Goal: Information Seeking & Learning: Find specific page/section

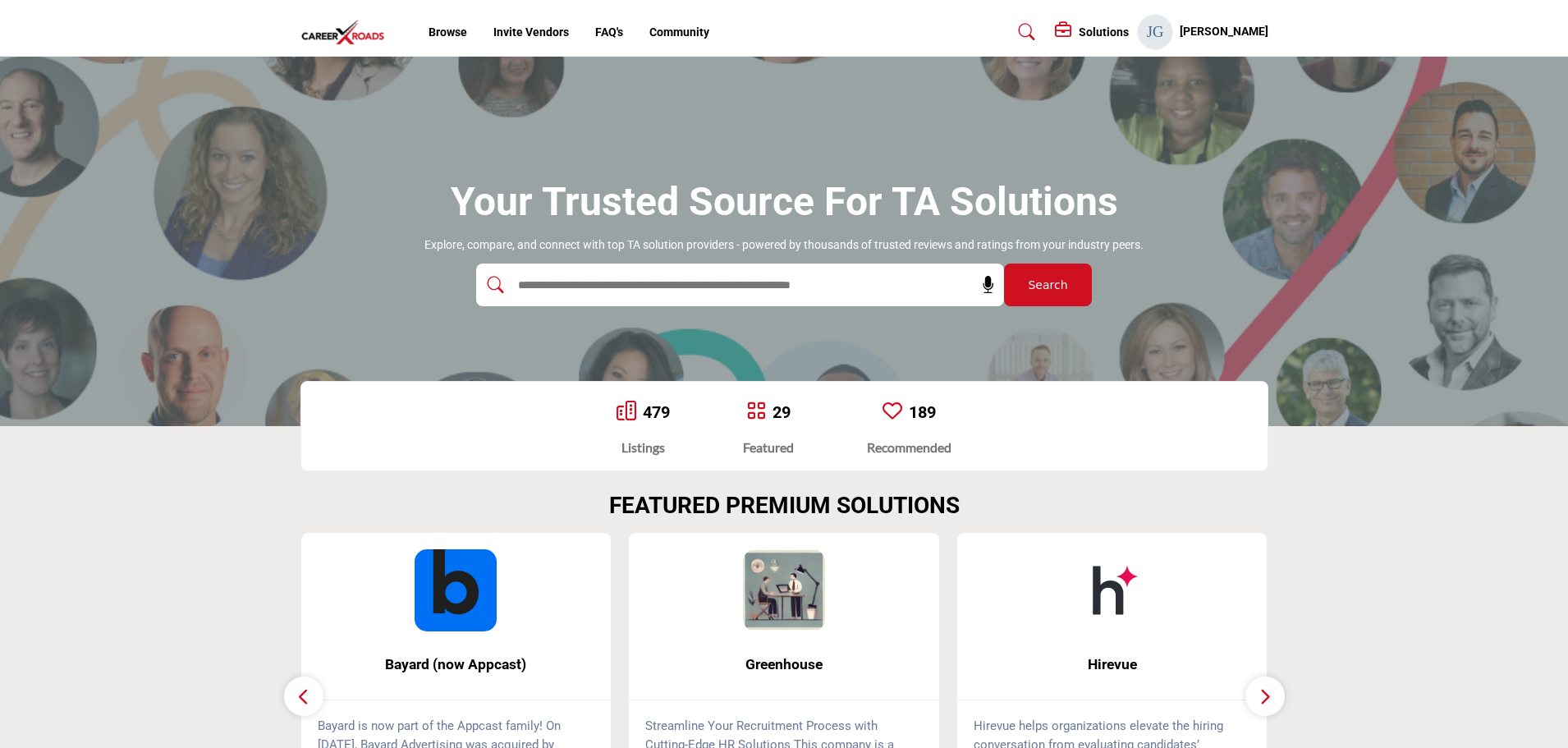
click at [620, 295] on input "text" at bounding box center [705, 284] width 392 height 24
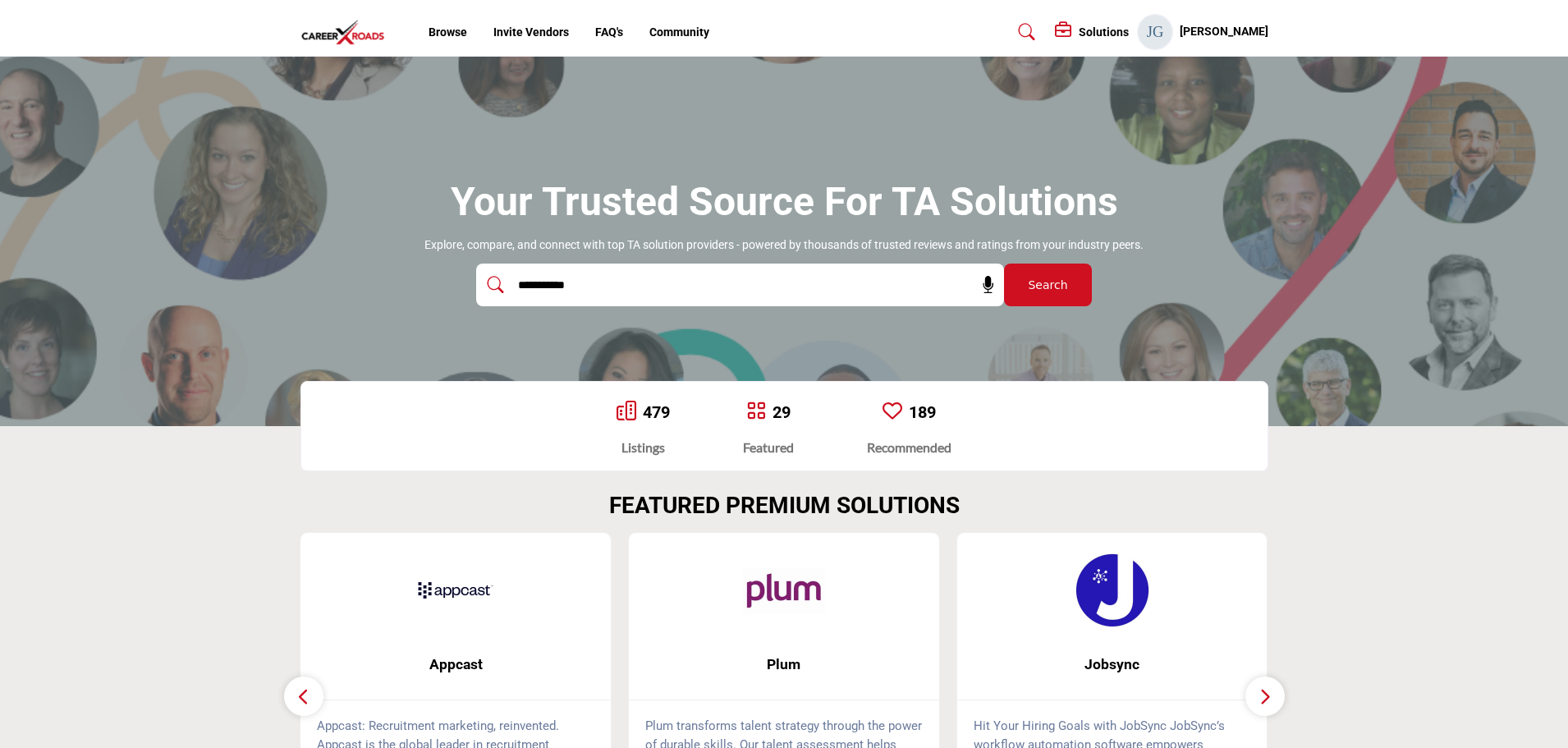
type input "**********"
click at [1005, 264] on button "Search" at bounding box center [1048, 284] width 88 height 43
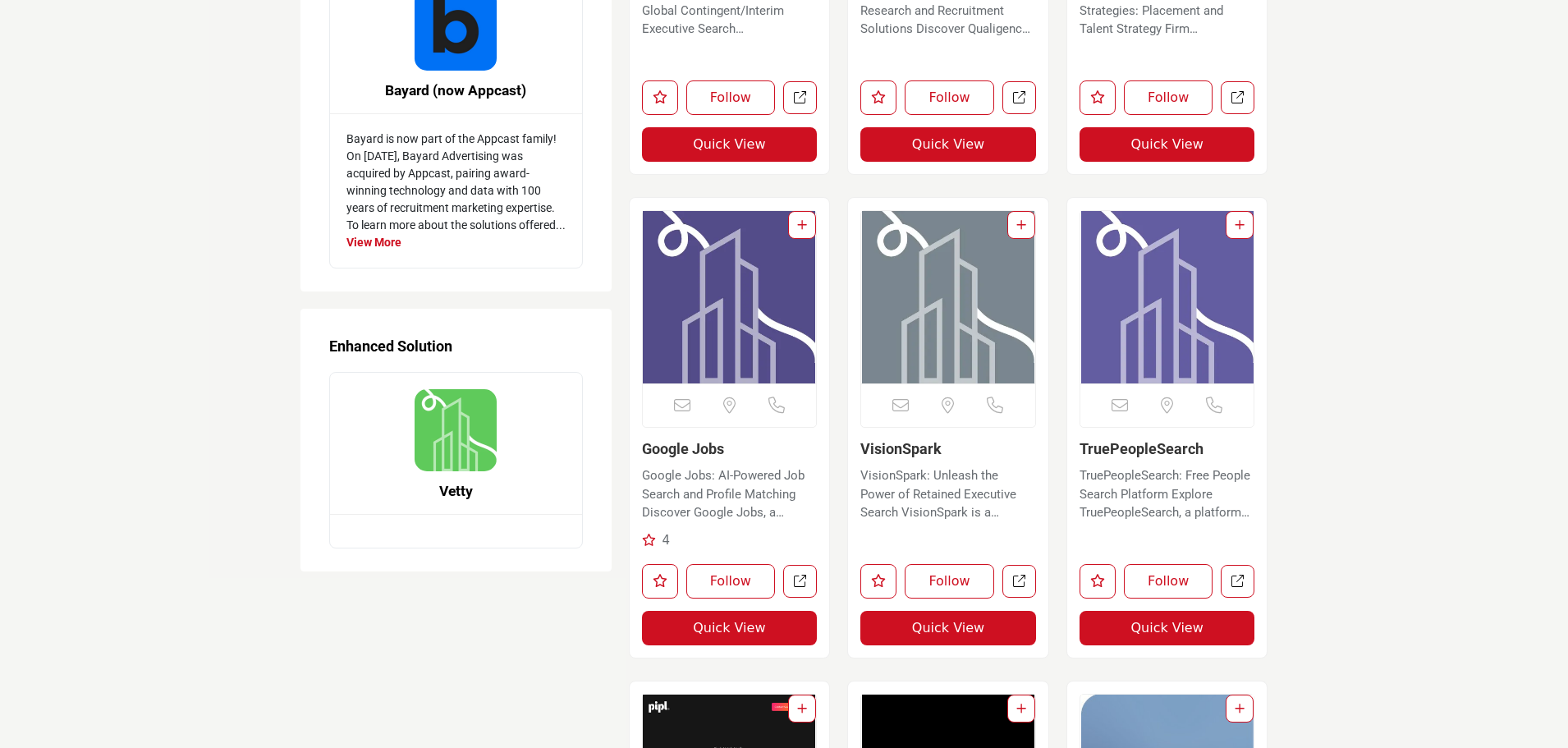
scroll to position [2134, 0]
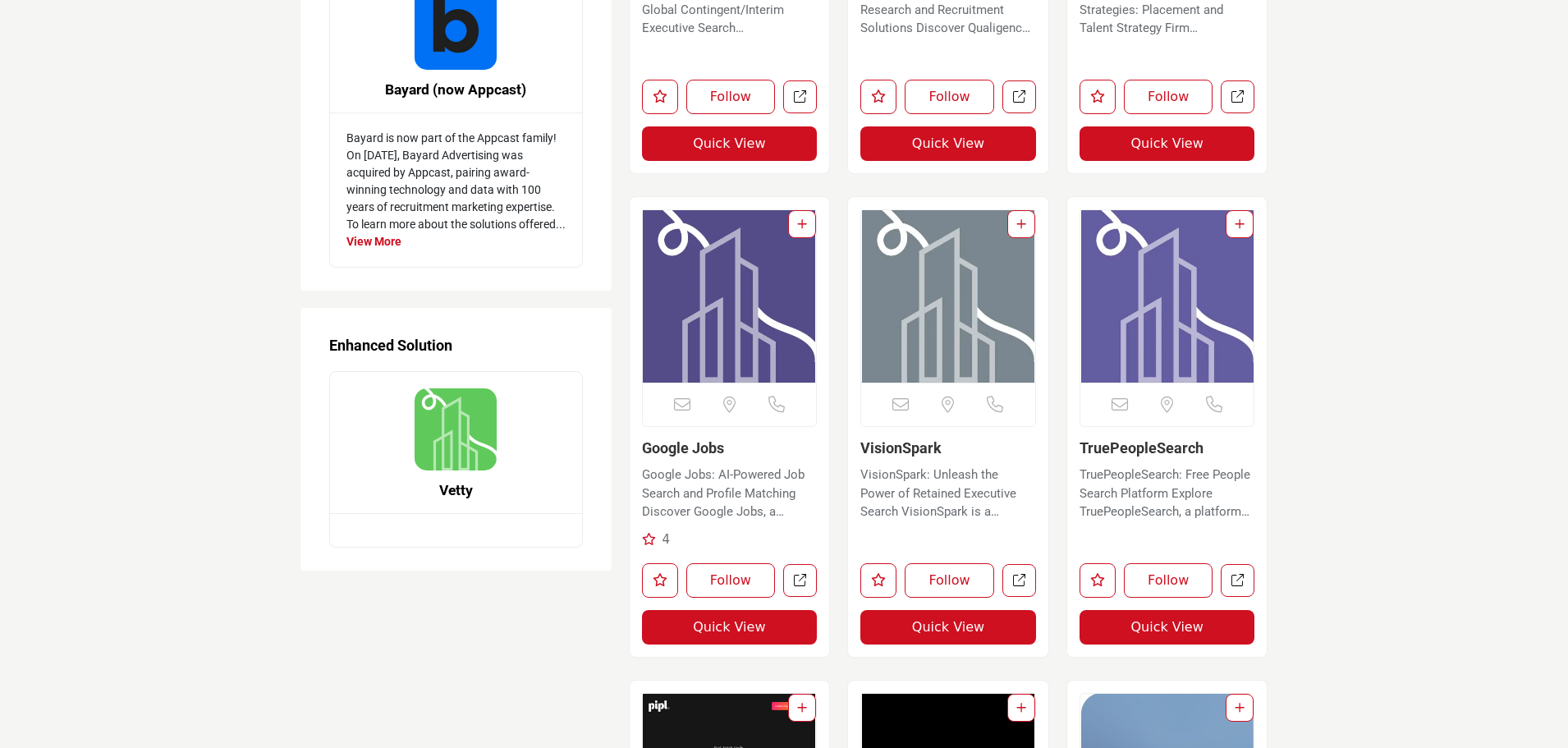
click at [1182, 623] on button "Quick View" at bounding box center [1168, 627] width 176 height 34
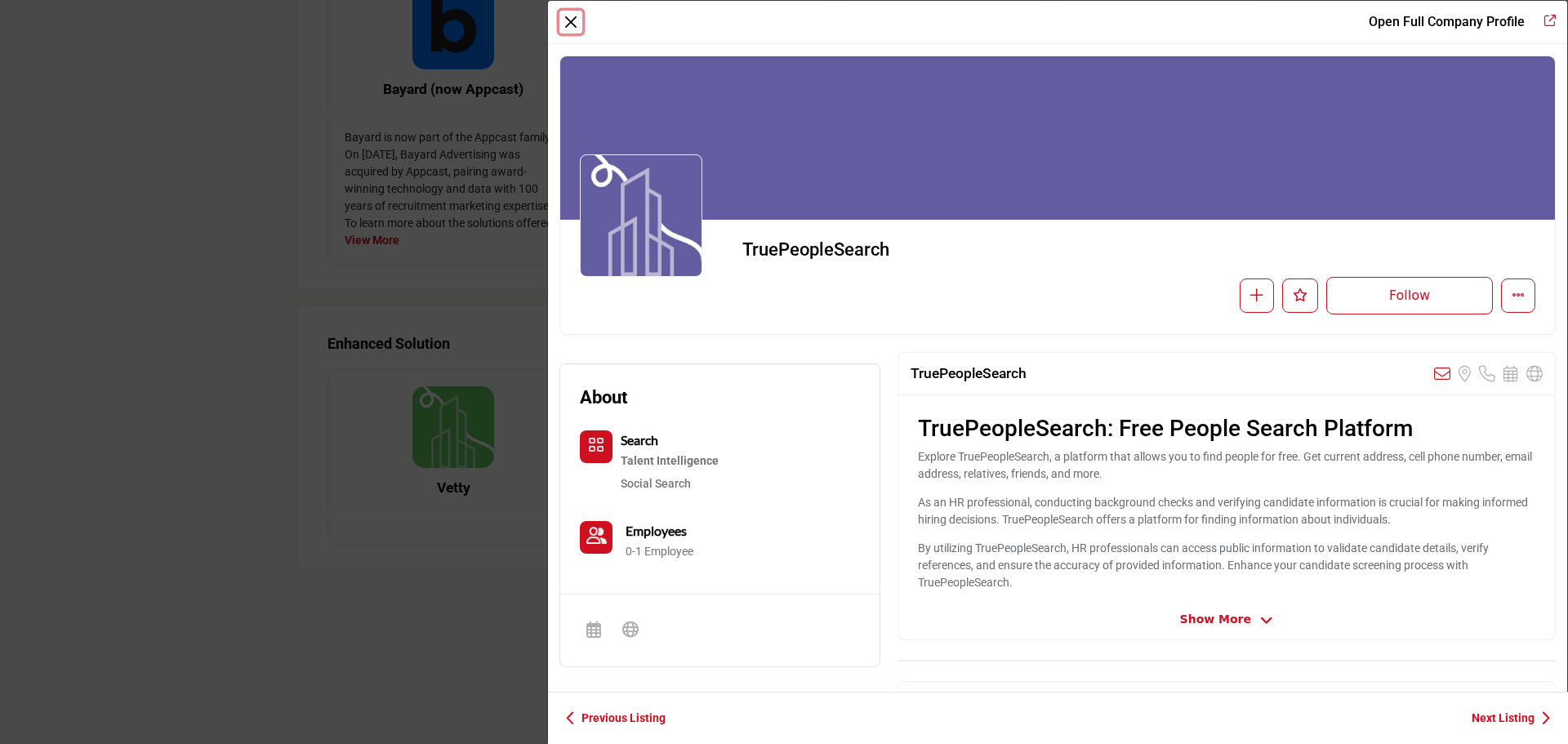
click at [580, 22] on button "Close" at bounding box center [570, 22] width 22 height 22
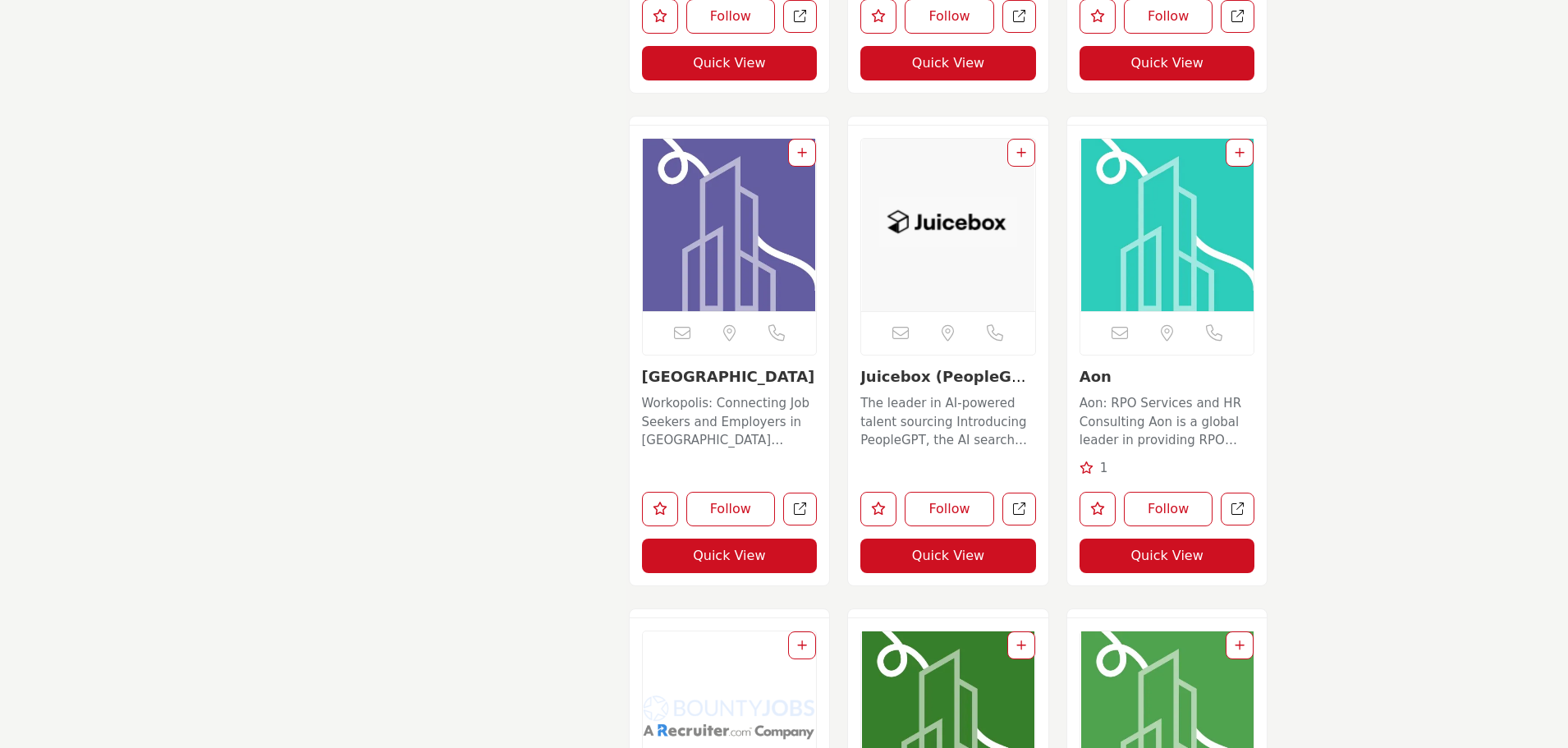
scroll to position [9191, 0]
